Goal: Task Accomplishment & Management: Manage account settings

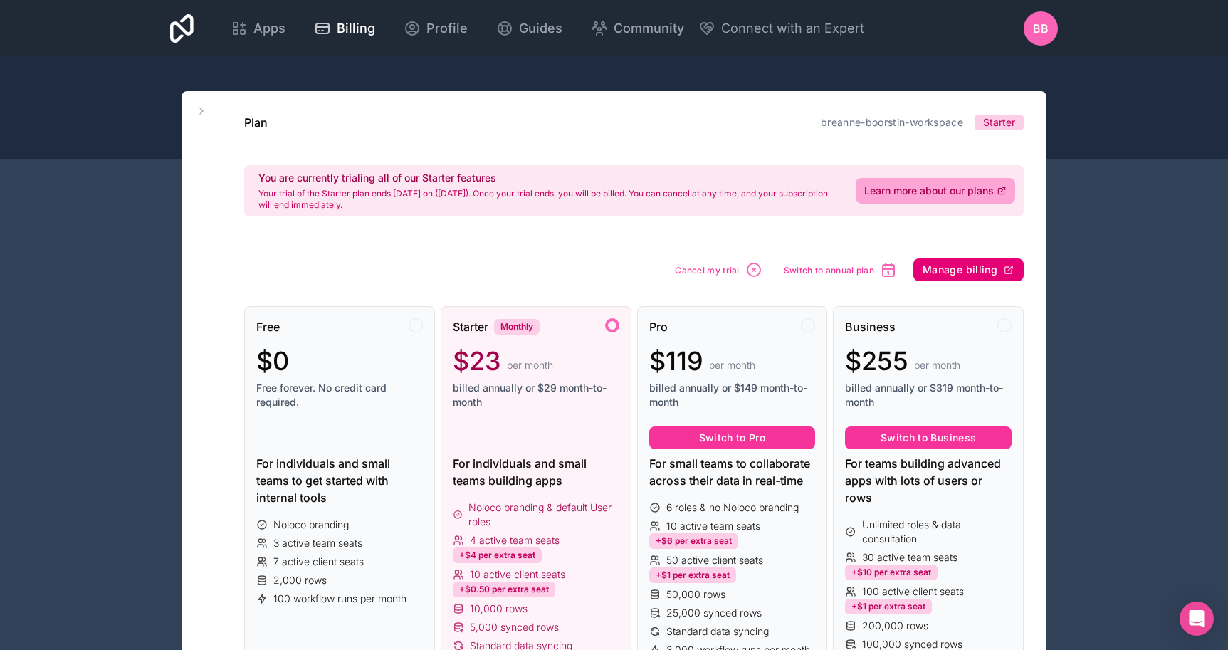
click at [990, 277] on button "Manage billing" at bounding box center [969, 269] width 110 height 23
click at [364, 365] on div "$0" at bounding box center [339, 361] width 167 height 28
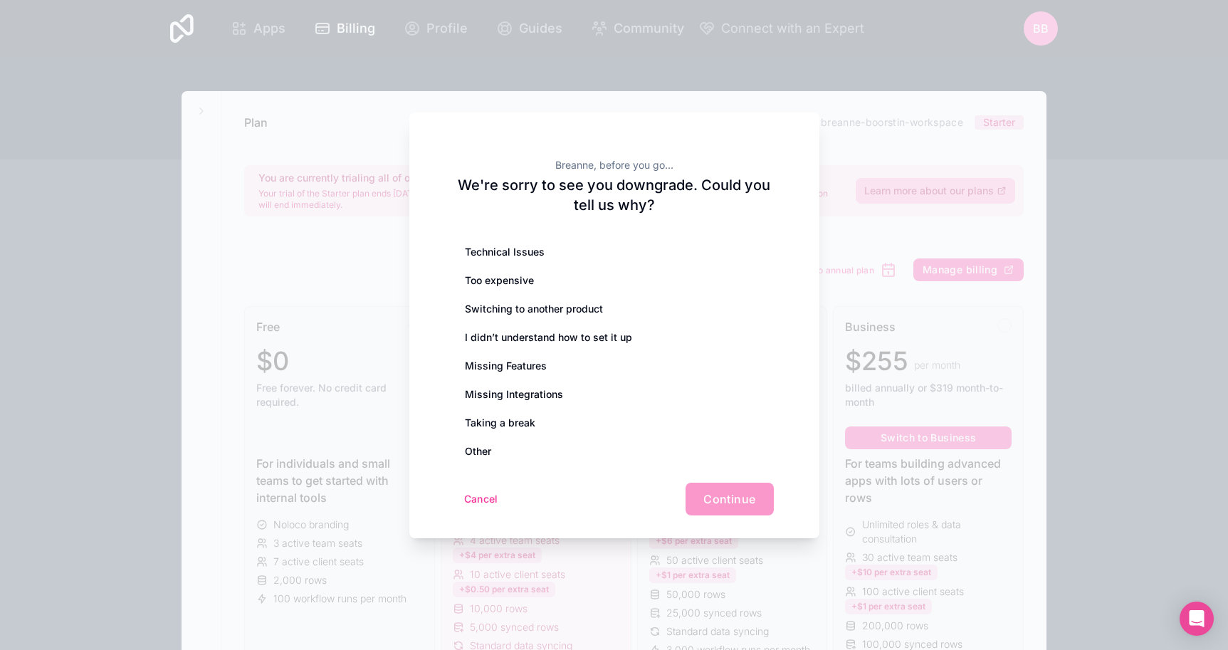
click at [721, 500] on div "Cancel Continue" at bounding box center [614, 499] width 319 height 33
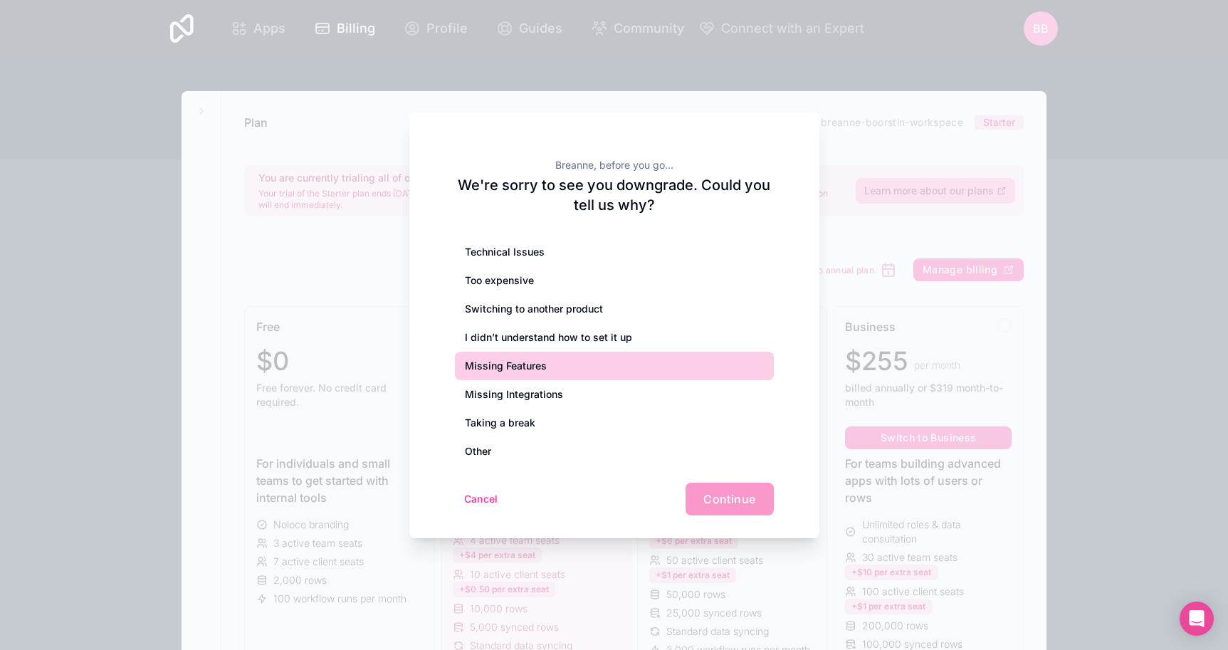
click at [556, 355] on div "Missing Features" at bounding box center [614, 366] width 319 height 28
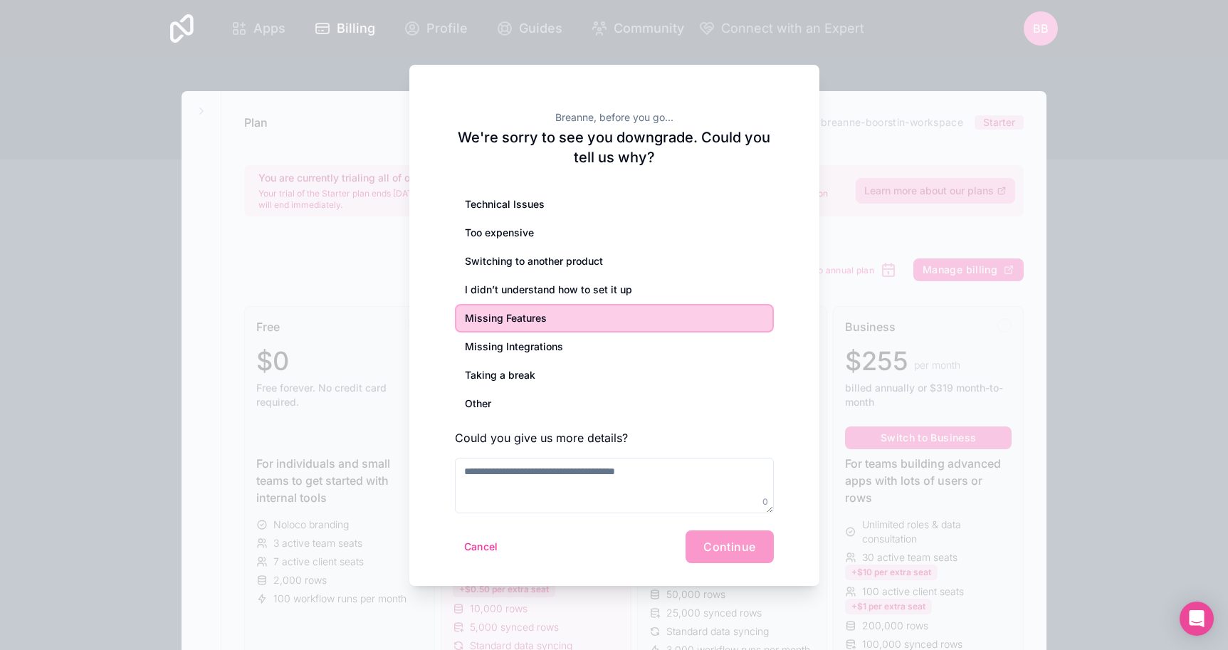
click at [708, 544] on div "Cancel Continue" at bounding box center [614, 546] width 319 height 33
click at [742, 559] on div "Cancel Continue" at bounding box center [614, 546] width 319 height 33
click at [602, 487] on textarea at bounding box center [614, 486] width 319 height 56
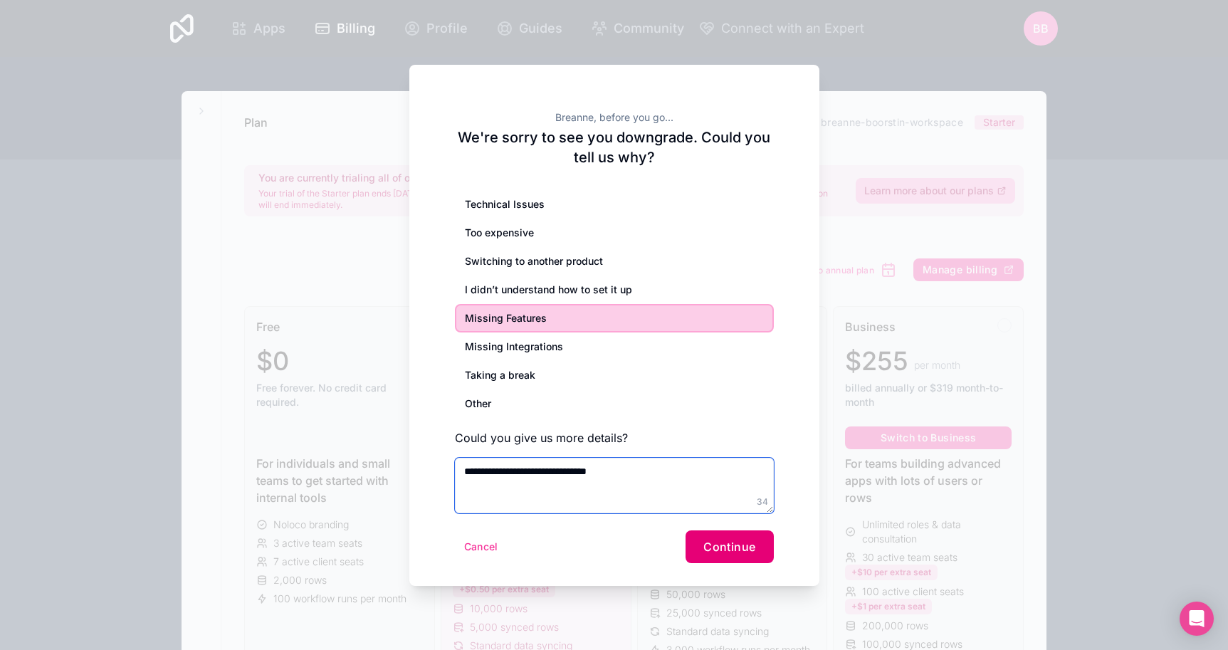
type textarea "**********"
click at [731, 548] on span "Continue" at bounding box center [730, 547] width 52 height 14
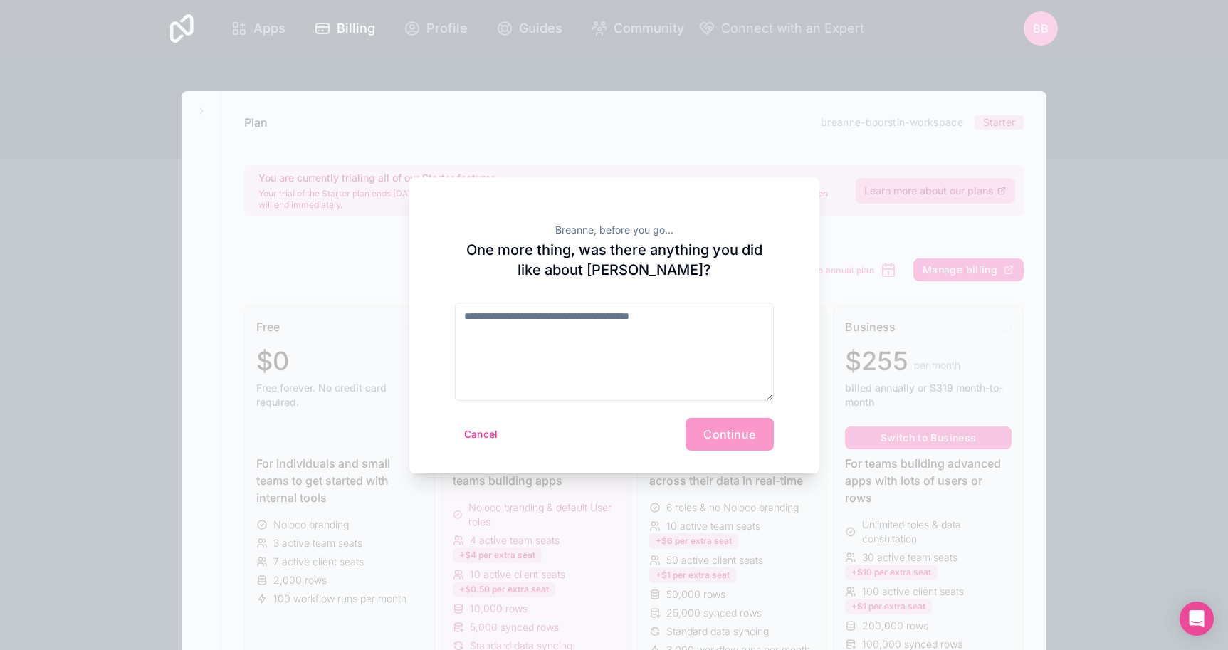
click at [742, 435] on div "Cancel Continue" at bounding box center [614, 434] width 319 height 33
click at [596, 357] on textarea at bounding box center [614, 352] width 319 height 98
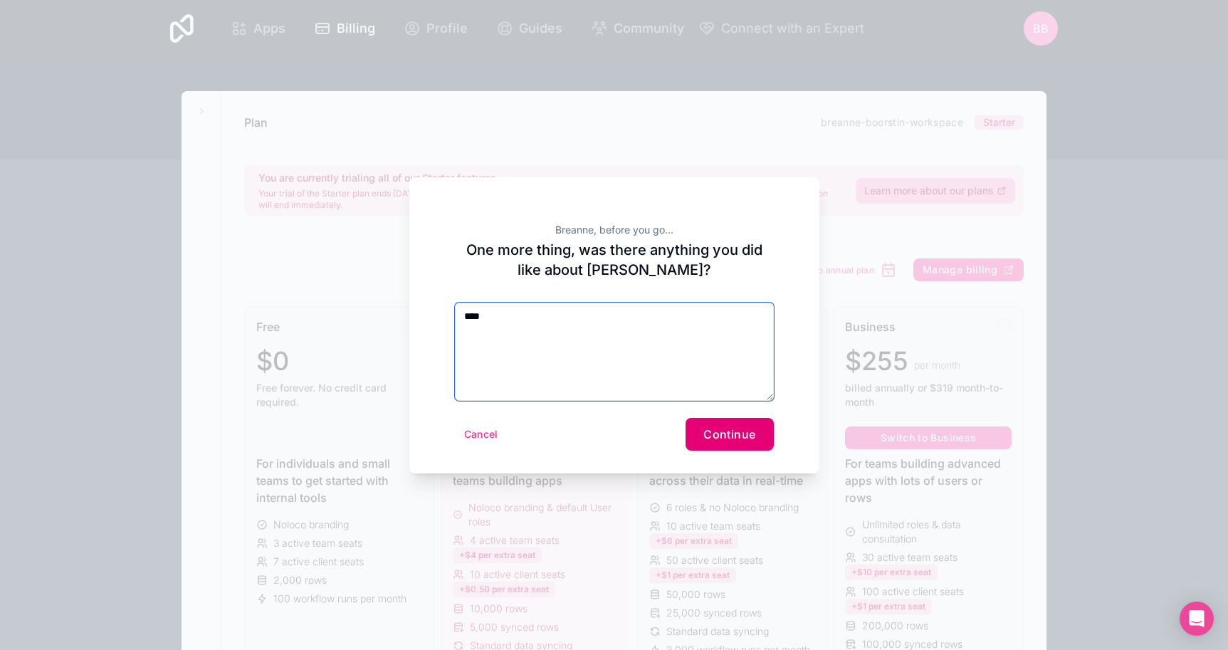
type textarea "****"
click at [736, 437] on span "Continue" at bounding box center [730, 434] width 52 height 14
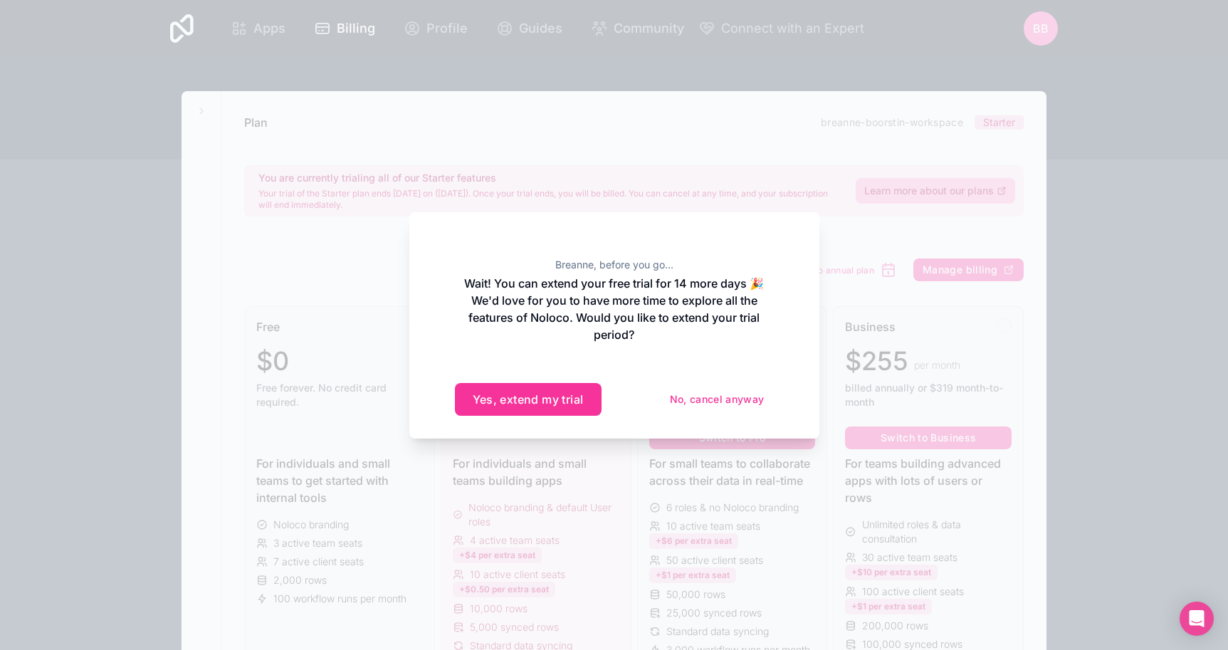
click at [715, 402] on button "No, cancel anyway" at bounding box center [717, 399] width 113 height 23
